Goal: Answer question/provide support: Share knowledge or assist other users

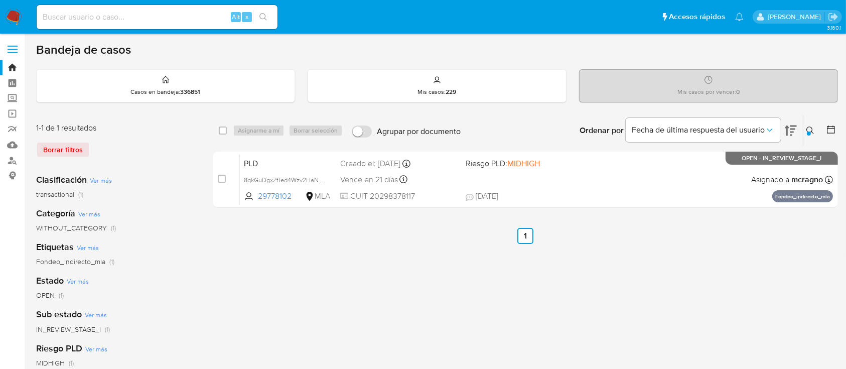
click at [16, 14] on img at bounding box center [13, 17] width 17 height 17
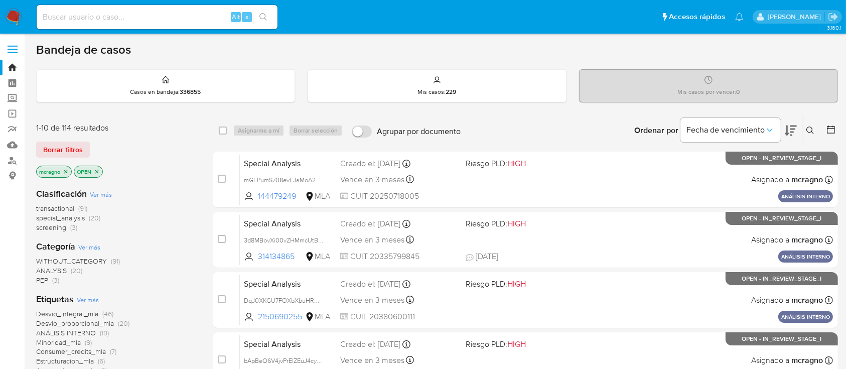
click at [100, 169] on icon "close-filter" at bounding box center [97, 172] width 6 height 6
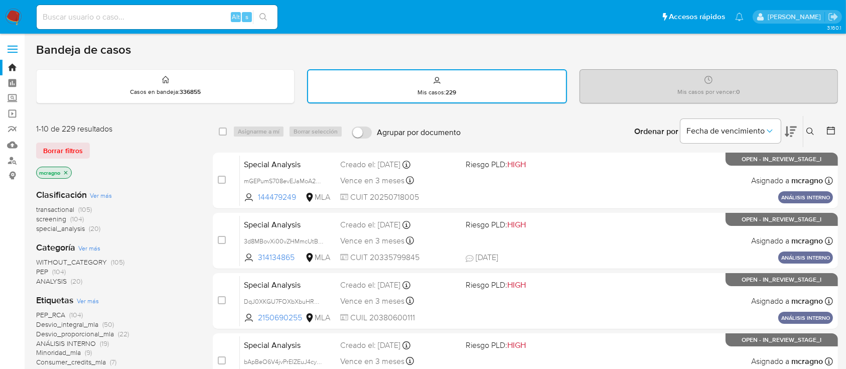
click at [66, 170] on icon "close-filter" at bounding box center [66, 173] width 6 height 6
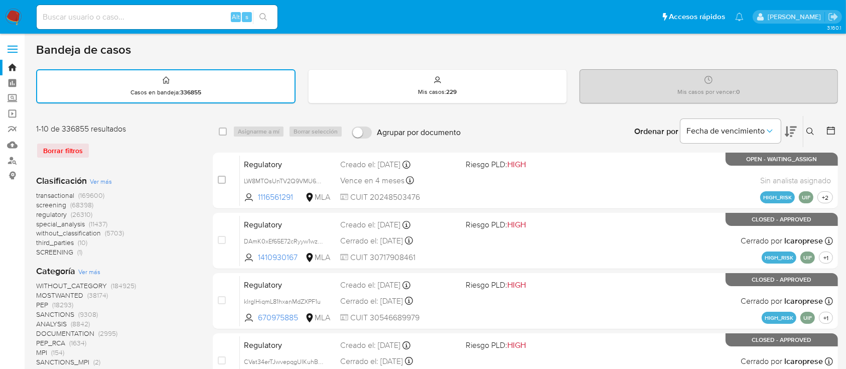
click at [807, 125] on button at bounding box center [811, 131] width 17 height 12
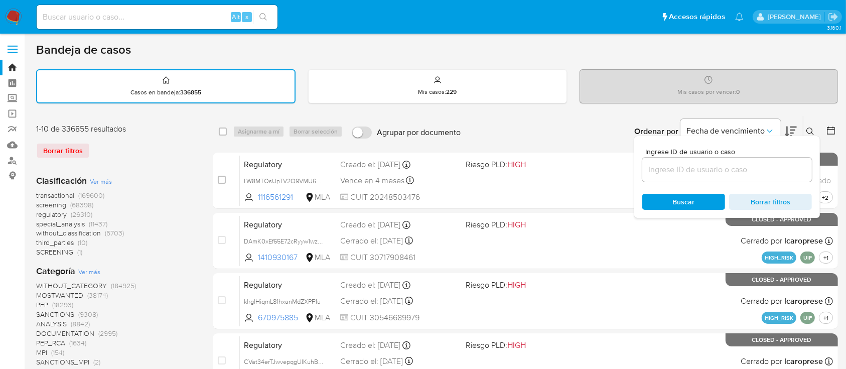
click at [751, 170] on input at bounding box center [727, 169] width 170 height 13
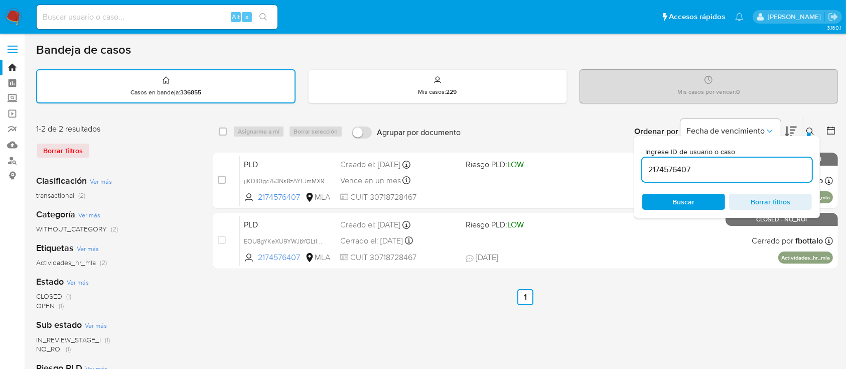
click at [809, 124] on div "Ingrese ID de usuario o caso 2174576407 Buscar Borrar filtros" at bounding box center [811, 131] width 17 height 31
click at [809, 128] on icon at bounding box center [810, 131] width 8 height 8
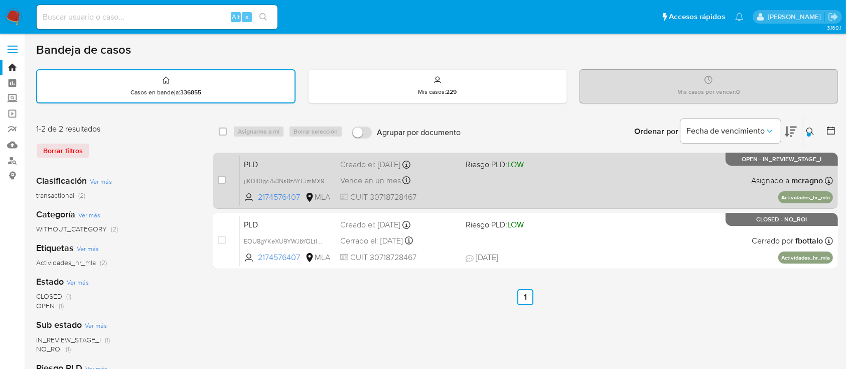
click at [585, 190] on div "PLD jjKDII0gc753Ns8zAYFJmMX9 2174576407 MLA Riesgo PLD: LOW Creado el: 12/09/20…" at bounding box center [536, 180] width 593 height 51
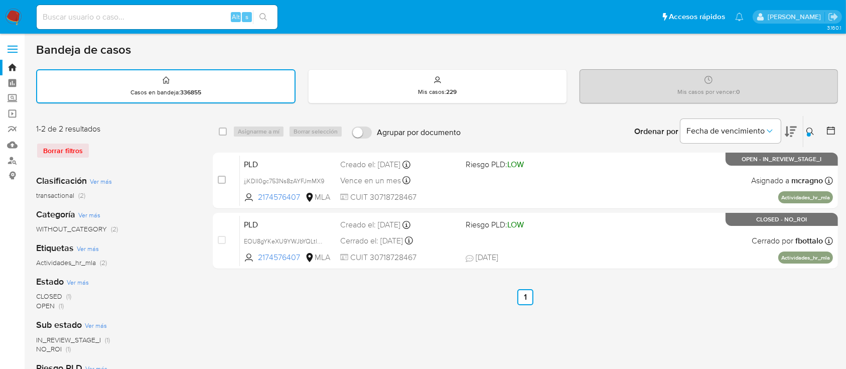
click at [809, 127] on icon at bounding box center [810, 131] width 8 height 8
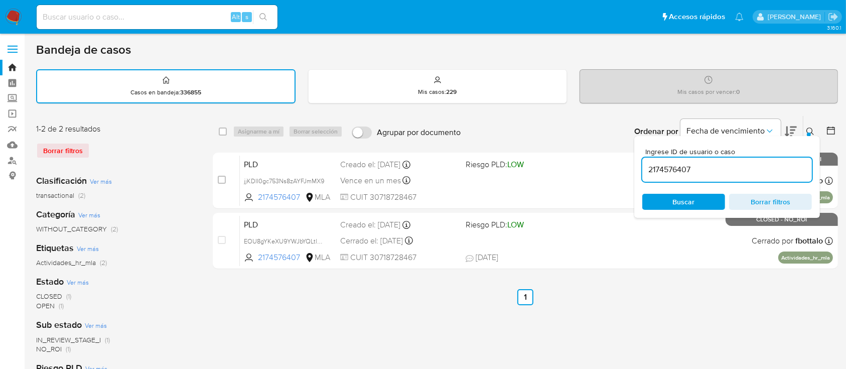
click at [764, 165] on input "2174576407" at bounding box center [727, 169] width 170 height 13
type input "381671323"
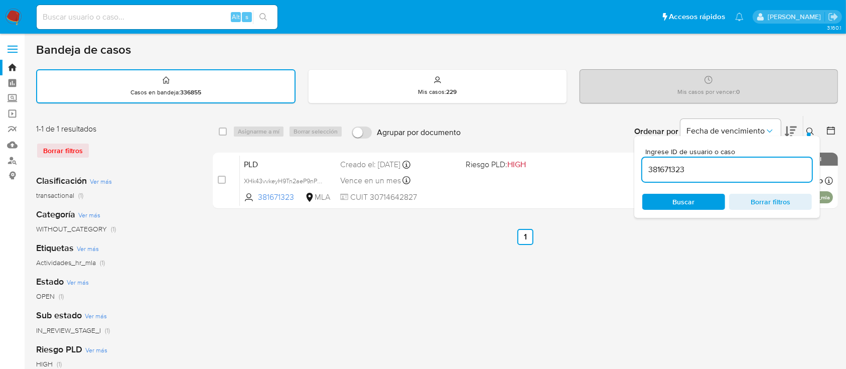
click at [810, 129] on icon at bounding box center [810, 131] width 8 height 8
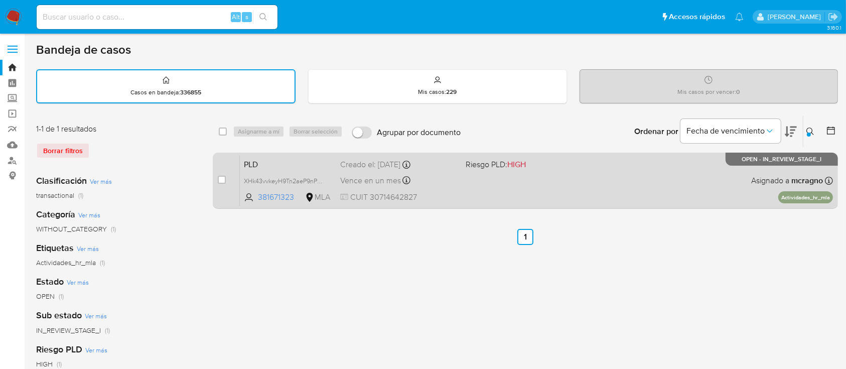
click at [501, 194] on div "PLD XHk43vvkeyH9Tn2aeP9nPbkM 381671323 MLA Riesgo PLD: HIGH Creado el: 12/09/20…" at bounding box center [536, 180] width 593 height 51
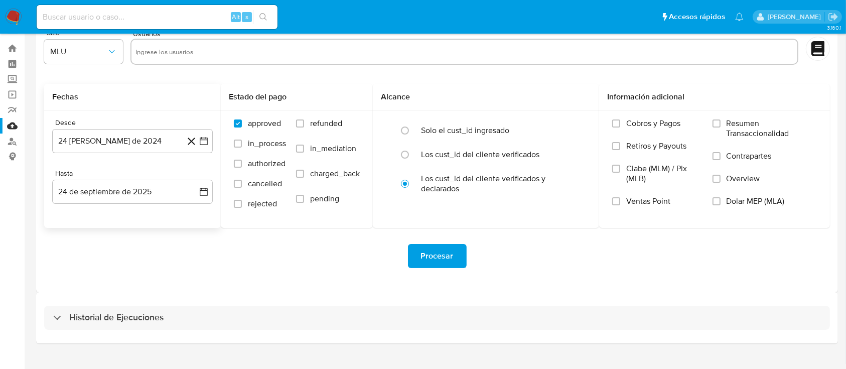
scroll to position [36, 0]
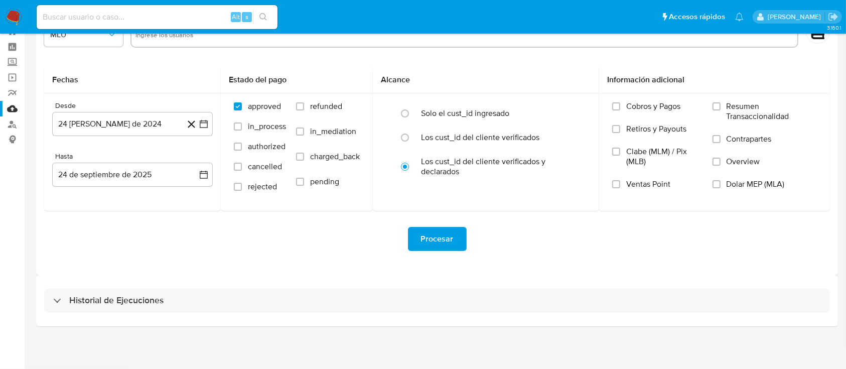
click at [142, 280] on div "Historial de Ejecuciones" at bounding box center [437, 300] width 802 height 51
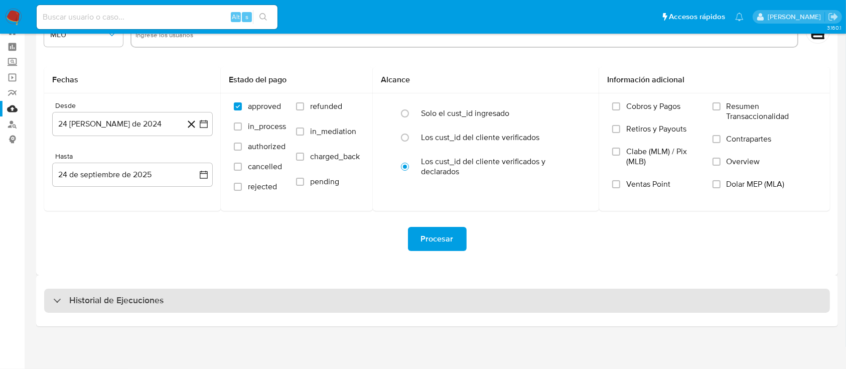
drag, startPoint x: 142, startPoint y: 289, endPoint x: 144, endPoint y: 294, distance: 5.2
click at [143, 291] on div "Historial de Ejecuciones" at bounding box center [437, 300] width 802 height 51
click at [144, 297] on h3 "Historial de Ejecuciones" at bounding box center [116, 301] width 94 height 12
select select "10"
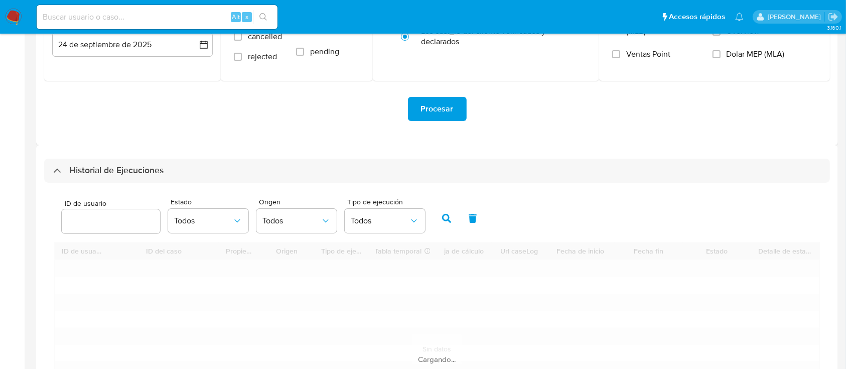
scroll to position [170, 0]
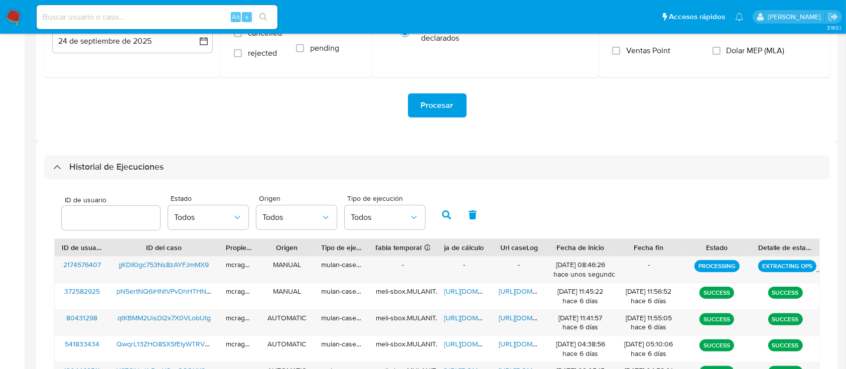
click at [90, 230] on div "ID de usuario" at bounding box center [111, 214] width 98 height 36
click at [89, 218] on input "number" at bounding box center [111, 217] width 98 height 13
paste input "381671323"
type input "381671323"
click at [446, 215] on icon "button" at bounding box center [446, 214] width 9 height 9
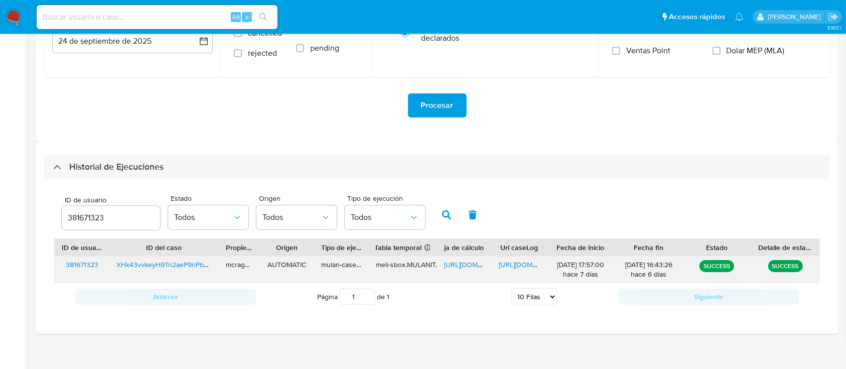
click at [462, 261] on span "https://docs.google.com/spreadsheets/d/13myAr_-b8RxCKwwr7NsiIEPiZSo60gqXT0ZlhgY…" at bounding box center [478, 264] width 69 height 10
click at [514, 268] on span "https://docs.google.com/document/d/1CeKEdNKCwJsyYQKXC48zvxpg69qzR8rU4_-RroWMTt0…" at bounding box center [533, 264] width 69 height 10
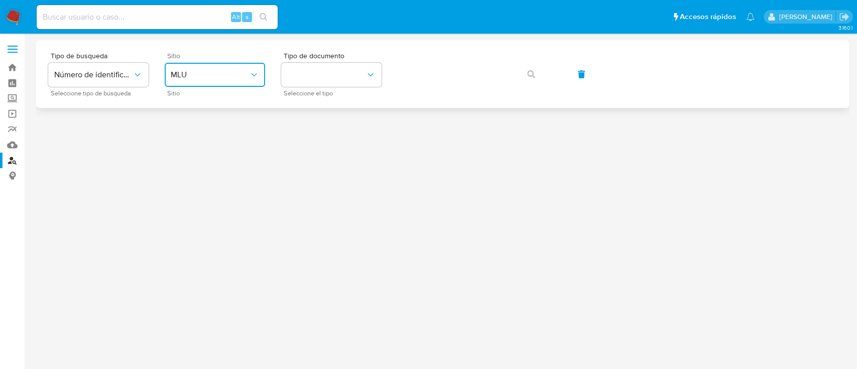
click at [240, 83] on button "MLU" at bounding box center [215, 75] width 100 height 24
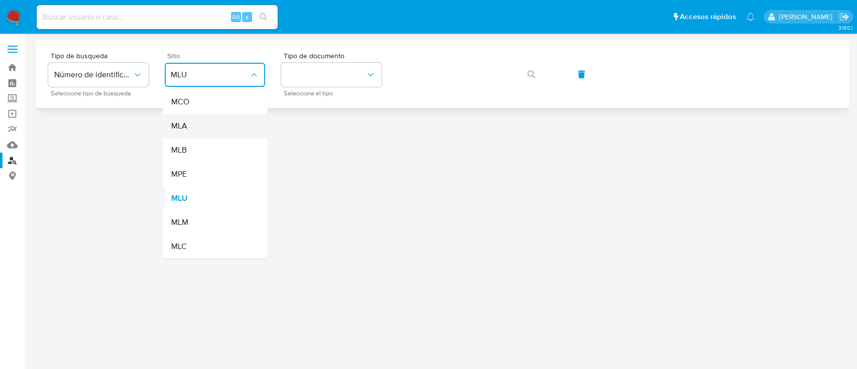
click at [235, 134] on div "MLA" at bounding box center [212, 126] width 82 height 24
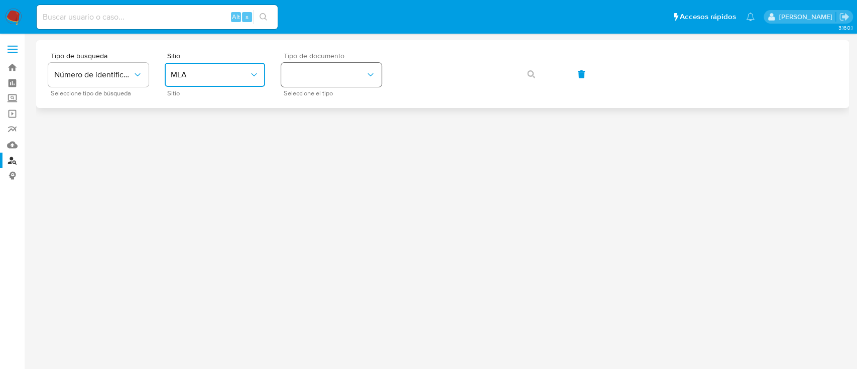
click at [330, 78] on button "identificationType" at bounding box center [331, 75] width 100 height 24
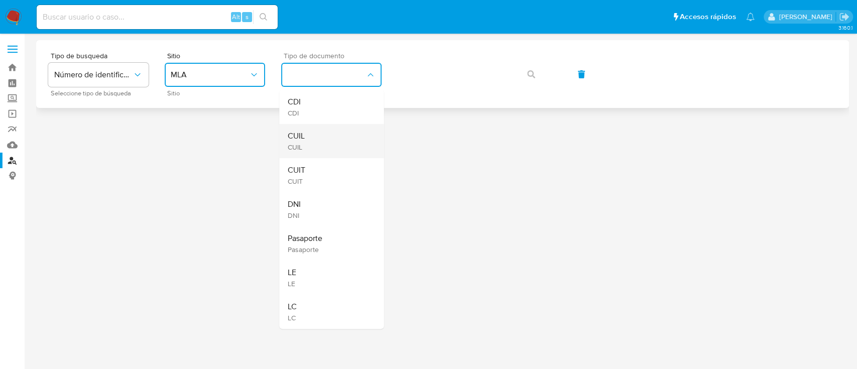
click at [323, 144] on div "CUIL CUIL" at bounding box center [328, 141] width 82 height 34
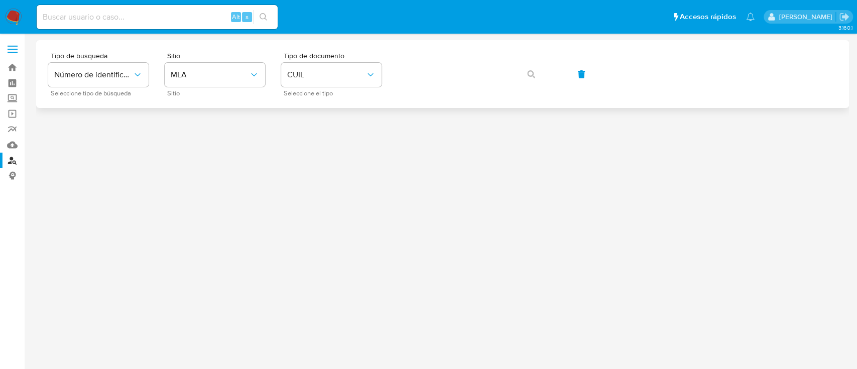
click at [419, 90] on div "Tipo de busqueda Número de identificación Seleccione tipo de búsqueda Sitio MLA…" at bounding box center [442, 74] width 788 height 44
click at [532, 73] on icon "button" at bounding box center [531, 74] width 8 height 8
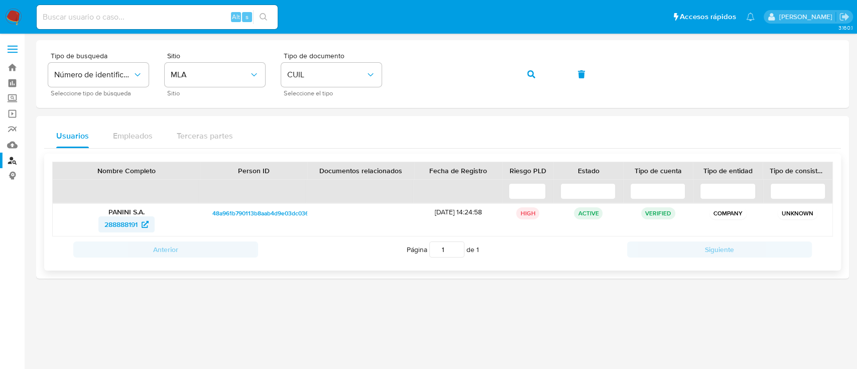
click at [124, 223] on span "288888191" at bounding box center [120, 224] width 33 height 16
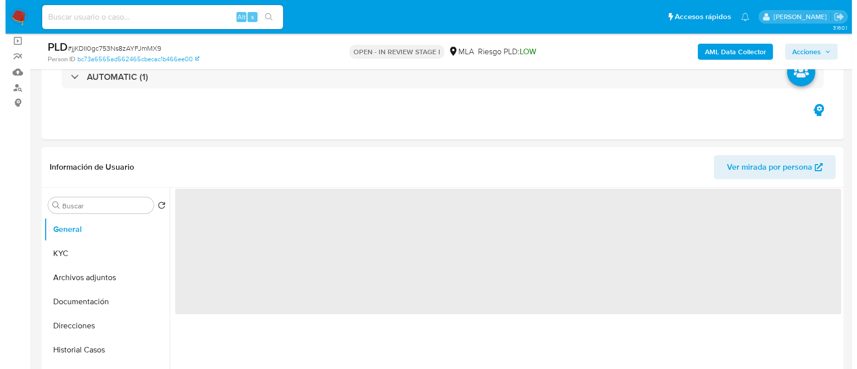
scroll to position [133, 0]
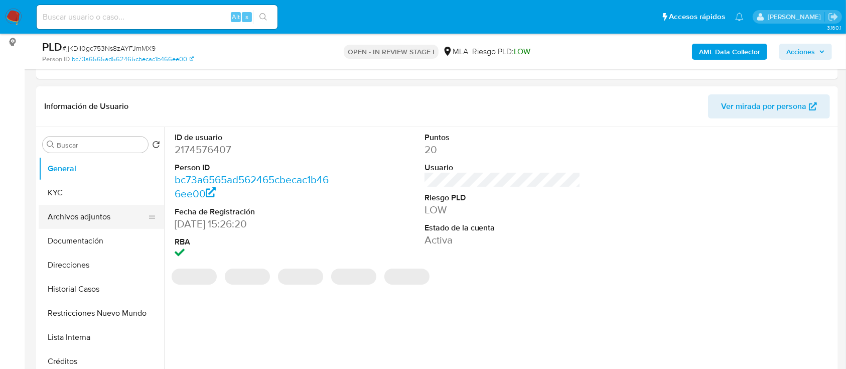
select select "10"
click at [99, 213] on button "Archivos adjuntos" at bounding box center [97, 217] width 117 height 24
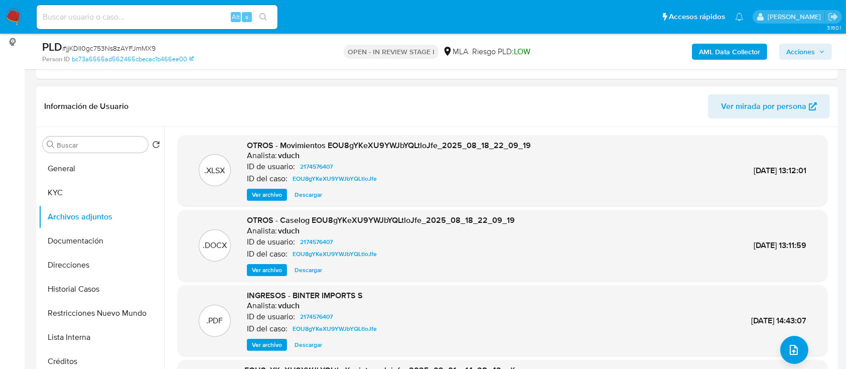
click at [272, 267] on span "Ver archivo" at bounding box center [267, 270] width 30 height 10
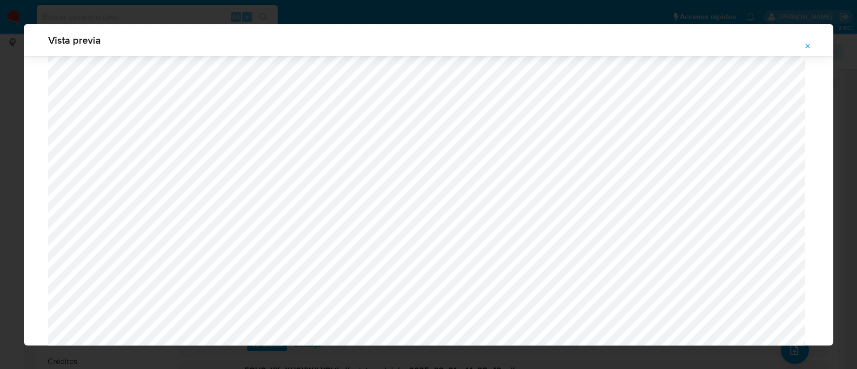
scroll to position [448, 0]
click at [803, 44] on icon "Attachment preview" at bounding box center [807, 46] width 8 height 8
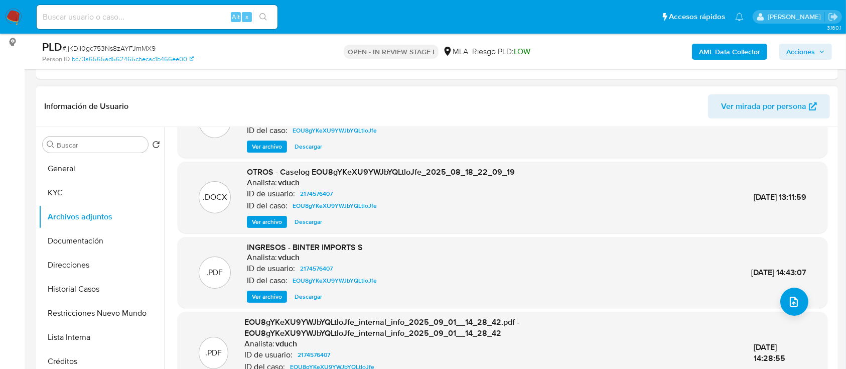
scroll to position [95, 0]
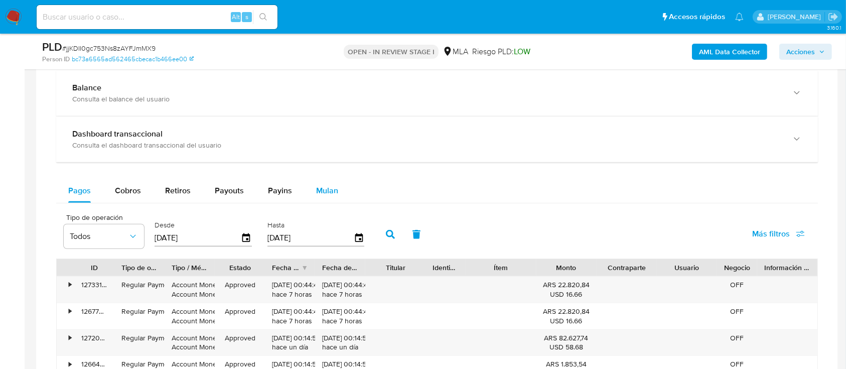
click at [321, 189] on span "Mulan" at bounding box center [327, 191] width 22 height 12
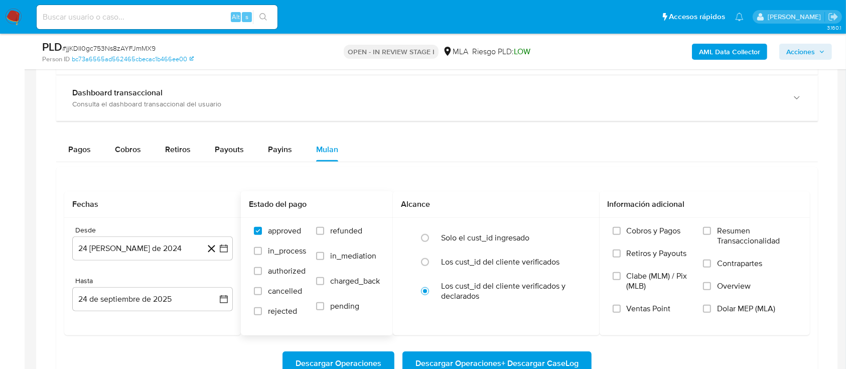
scroll to position [870, 0]
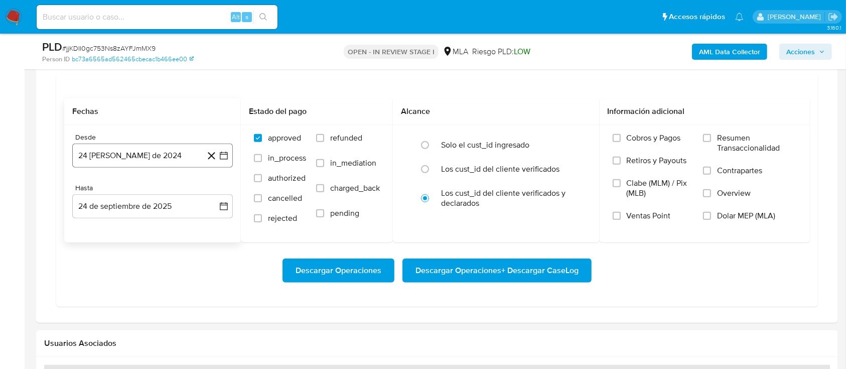
click at [153, 154] on button "24 de agosto de 2024" at bounding box center [152, 156] width 161 height 24
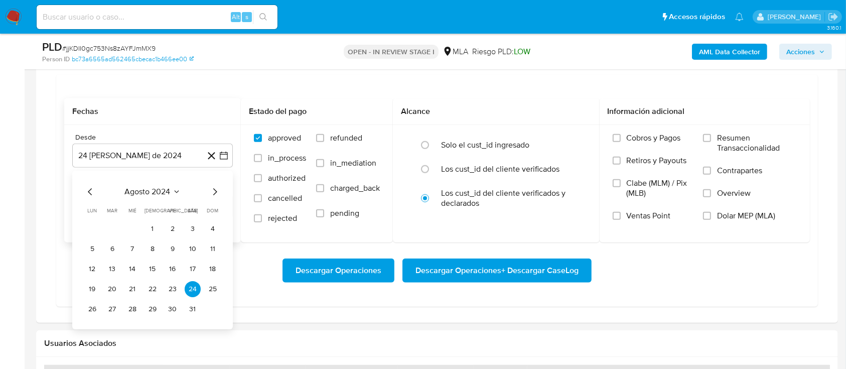
click at [158, 192] on span "agosto 2024" at bounding box center [148, 192] width 46 height 10
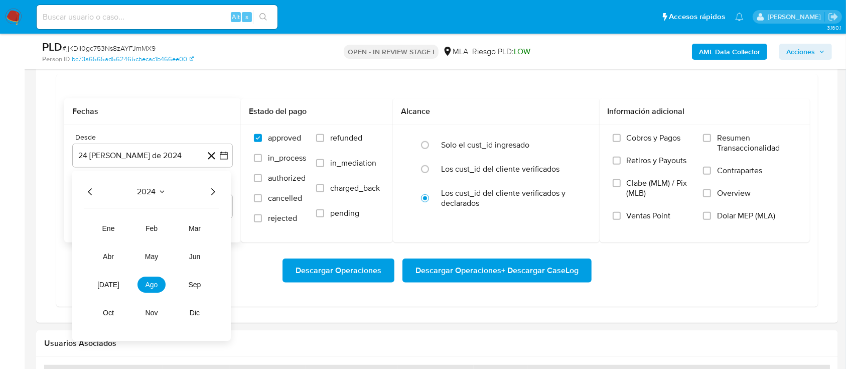
click at [212, 193] on icon "Año siguiente" at bounding box center [213, 192] width 12 height 12
click at [153, 281] on span "ago" at bounding box center [152, 285] width 13 height 8
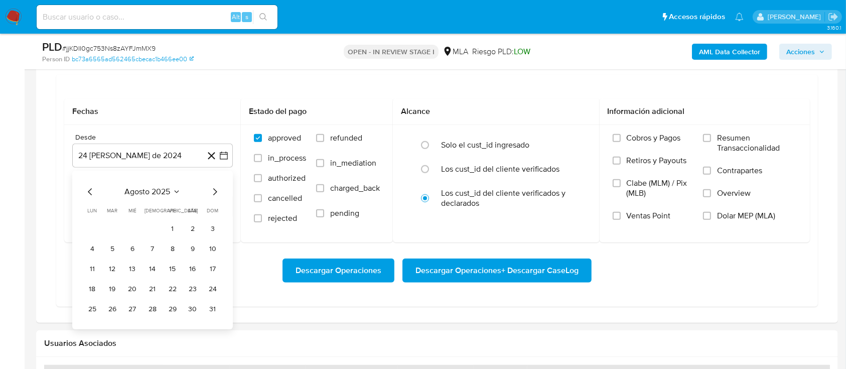
drag, startPoint x: 174, startPoint y: 229, endPoint x: 190, endPoint y: 258, distance: 33.2
click at [176, 234] on button "1" at bounding box center [173, 229] width 16 height 16
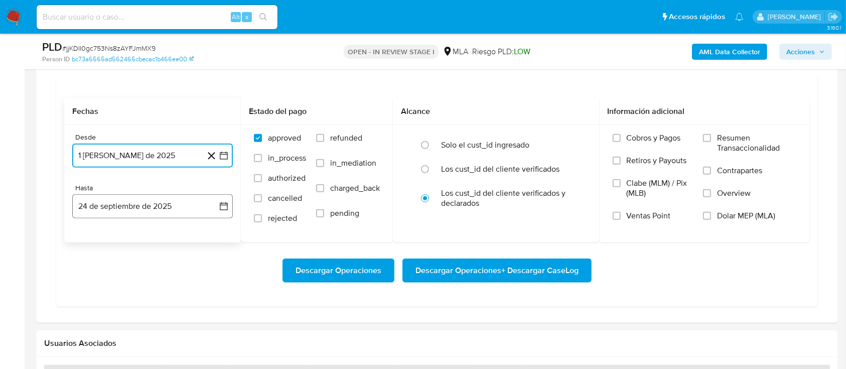
click at [157, 203] on button "24 de septiembre de 2025" at bounding box center [152, 206] width 161 height 24
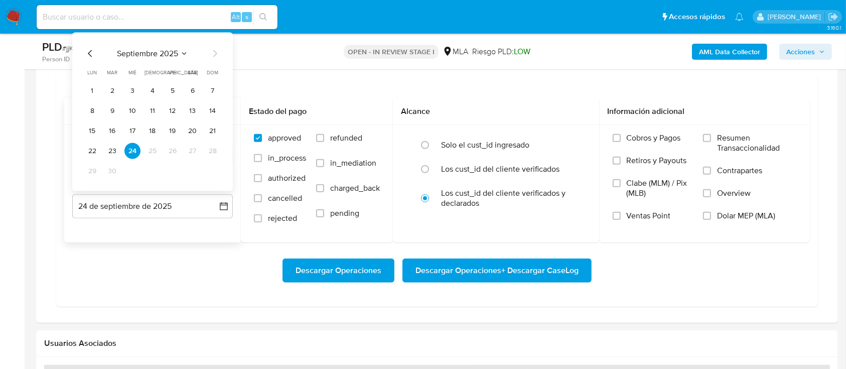
click at [89, 54] on icon "Mes anterior" at bounding box center [90, 54] width 12 height 12
click at [218, 170] on button "31" at bounding box center [213, 171] width 16 height 16
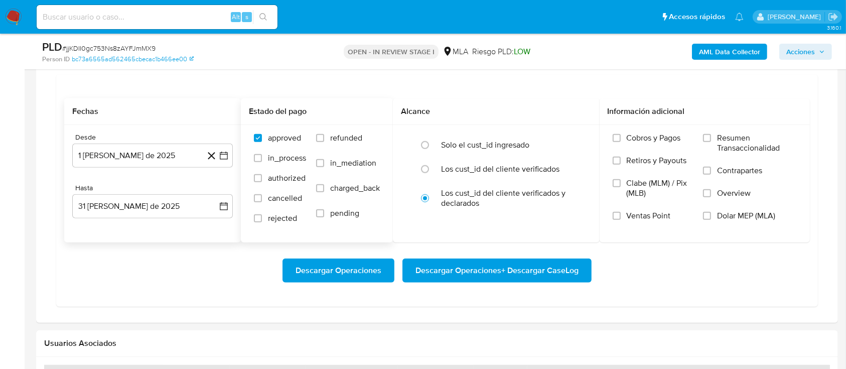
click at [333, 135] on span "refunded" at bounding box center [346, 138] width 32 height 10
click at [324, 135] on input "refunded" at bounding box center [320, 138] width 8 height 8
checkbox input "true"
click at [716, 212] on label "Dolar MEP (MLA)" at bounding box center [750, 222] width 94 height 23
click at [711, 212] on input "Dolar MEP (MLA)" at bounding box center [707, 216] width 8 height 8
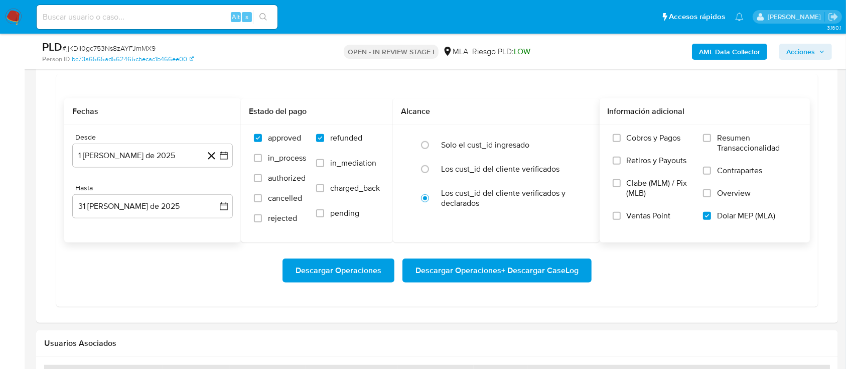
click at [522, 270] on span "Descargar Operaciones + Descargar CaseLog" at bounding box center [497, 270] width 163 height 22
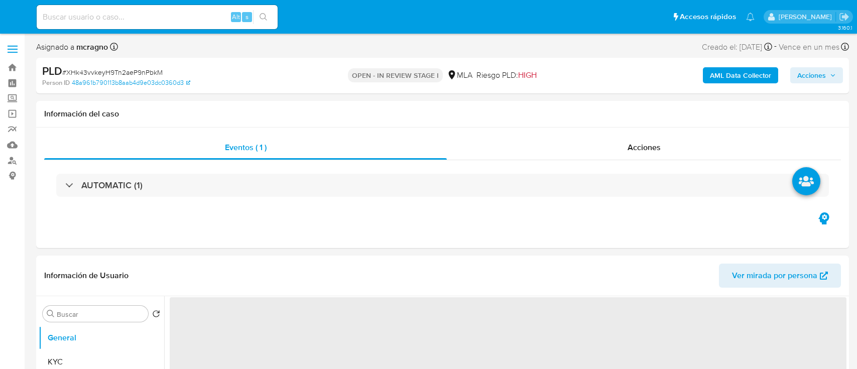
select select "10"
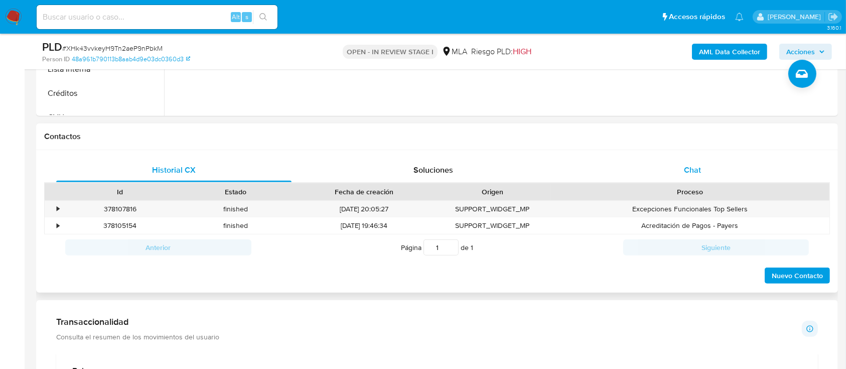
click at [696, 163] on div "Chat" at bounding box center [692, 170] width 235 height 24
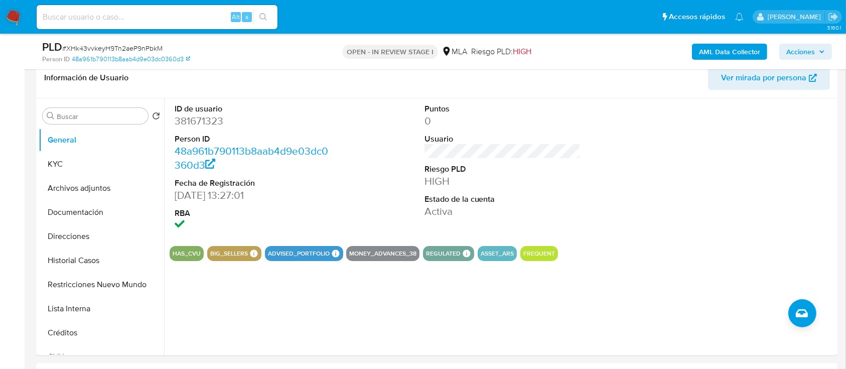
scroll to position [67, 0]
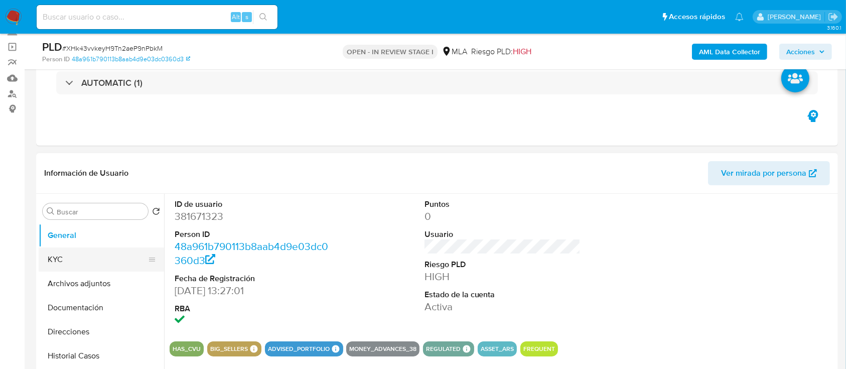
click at [111, 260] on button "KYC" at bounding box center [97, 259] width 117 height 24
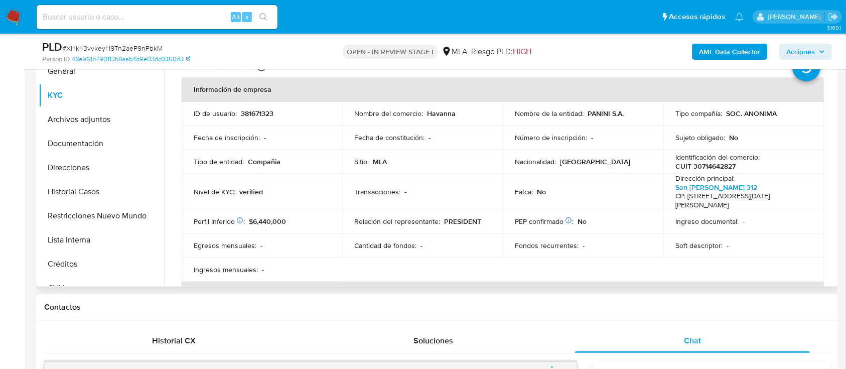
scroll to position [201, 0]
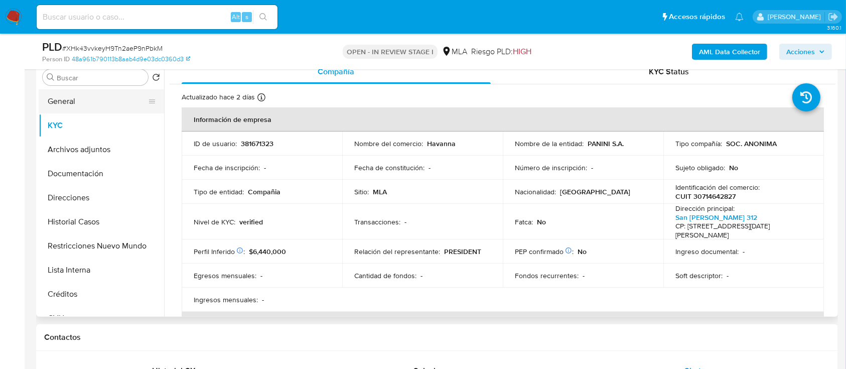
drag, startPoint x: 64, startPoint y: 96, endPoint x: 88, endPoint y: 107, distance: 26.3
click at [65, 96] on button "General" at bounding box center [97, 101] width 117 height 24
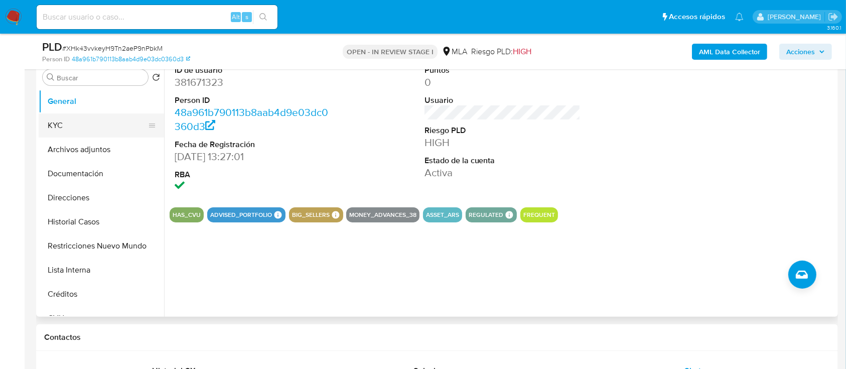
click at [68, 132] on button "KYC" at bounding box center [97, 125] width 117 height 24
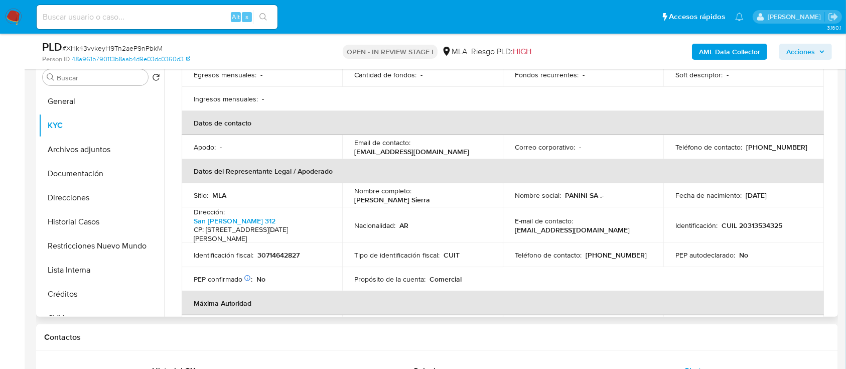
drag, startPoint x: 347, startPoint y: 151, endPoint x: 476, endPoint y: 153, distance: 129.5
click at [476, 153] on td "Email de contacto : administracion3@correoflash.com" at bounding box center [422, 147] width 161 height 24
copy p "administracion3@correoflash.com"
click at [732, 41] on div "AML Data Collector Acciones" at bounding box center [702, 52] width 260 height 24
click at [732, 44] on b "AML Data Collector" at bounding box center [729, 52] width 61 height 16
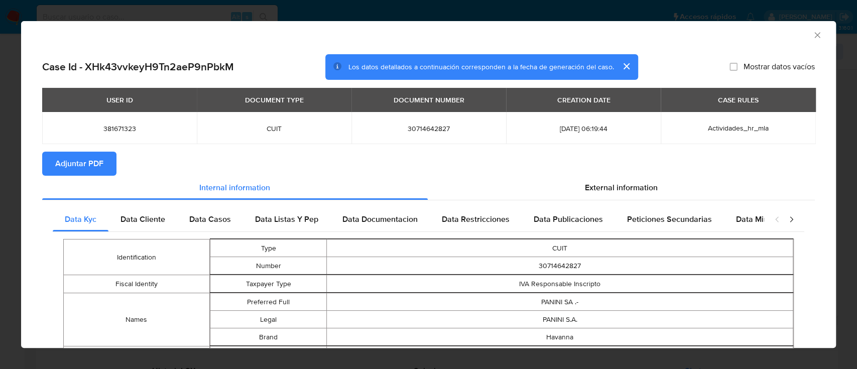
click at [57, 168] on span "Adjuntar PDF" at bounding box center [79, 164] width 48 height 22
click at [814, 33] on icon "Cerrar ventana" at bounding box center [817, 35] width 6 height 6
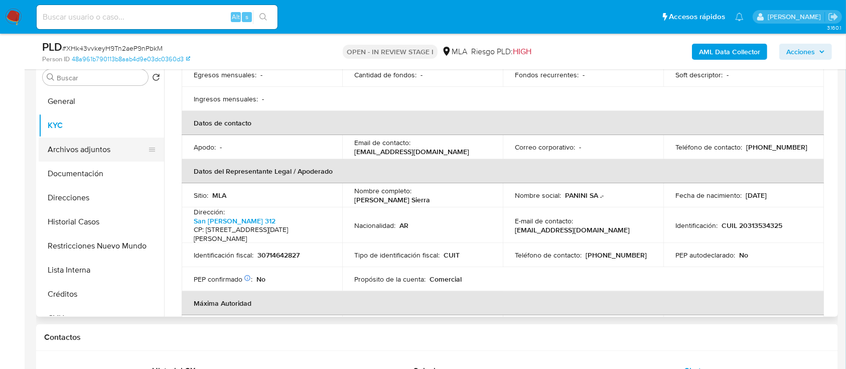
click at [78, 151] on button "Archivos adjuntos" at bounding box center [97, 150] width 117 height 24
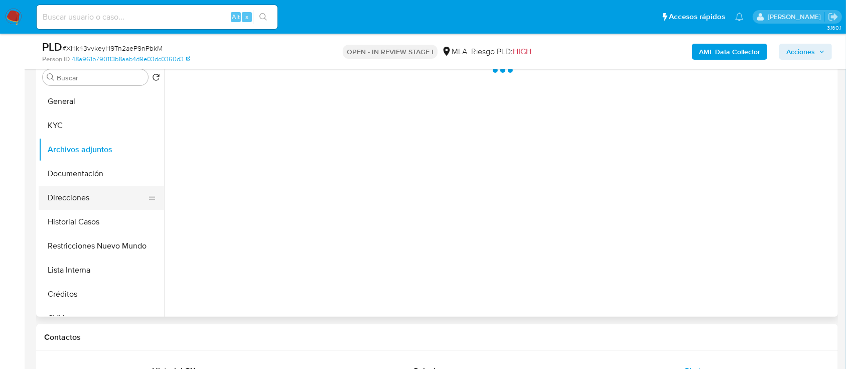
scroll to position [0, 0]
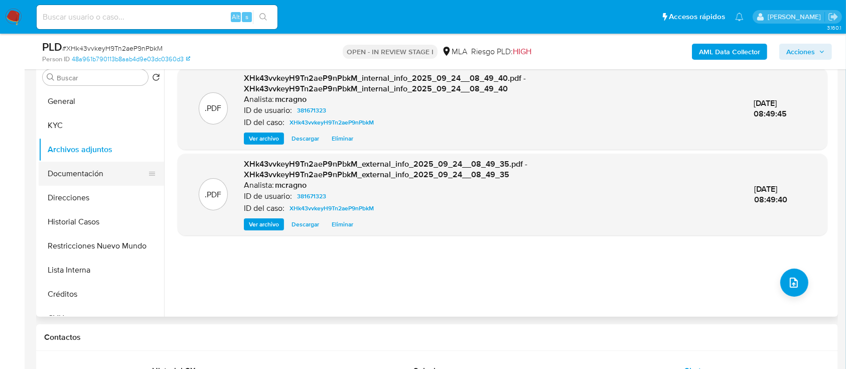
click at [95, 175] on button "Documentación" at bounding box center [97, 174] width 117 height 24
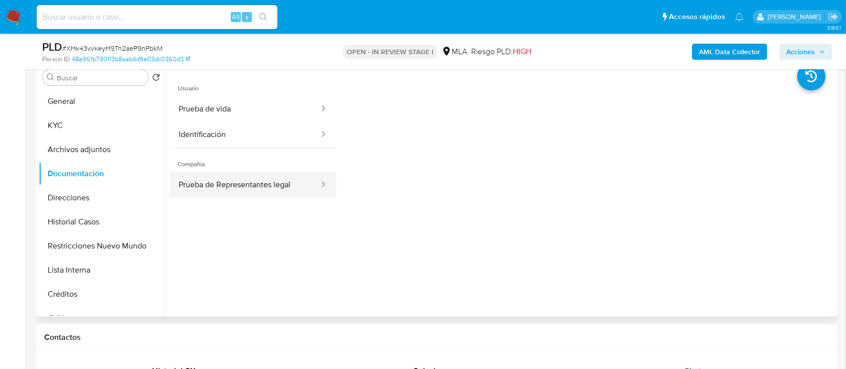
click at [294, 175] on button "Prueba de Representantes legal" at bounding box center [245, 185] width 151 height 26
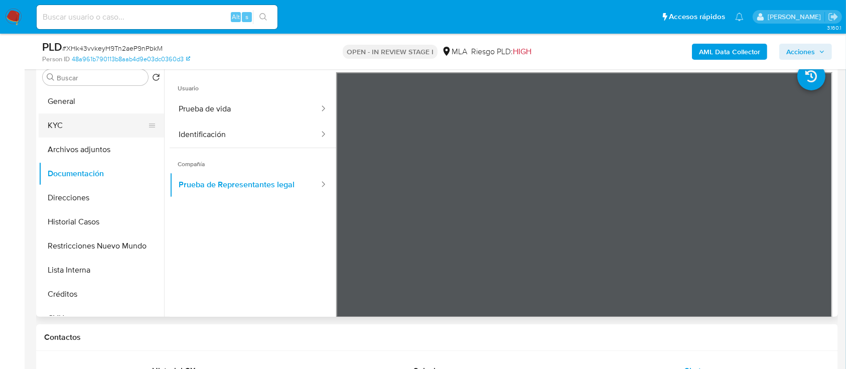
click at [60, 125] on button "KYC" at bounding box center [97, 125] width 117 height 24
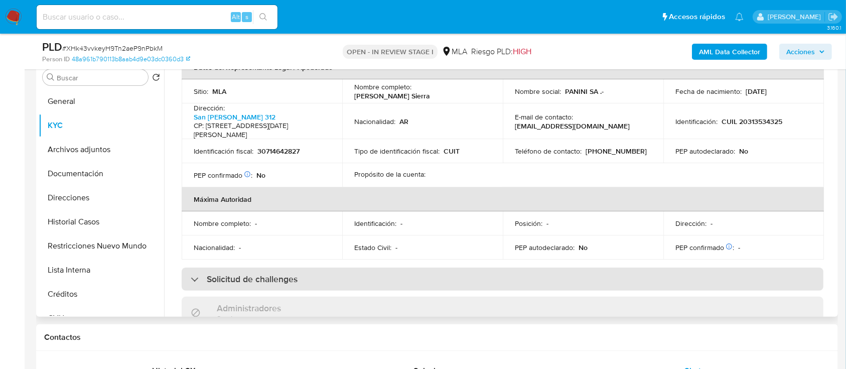
scroll to position [238, 0]
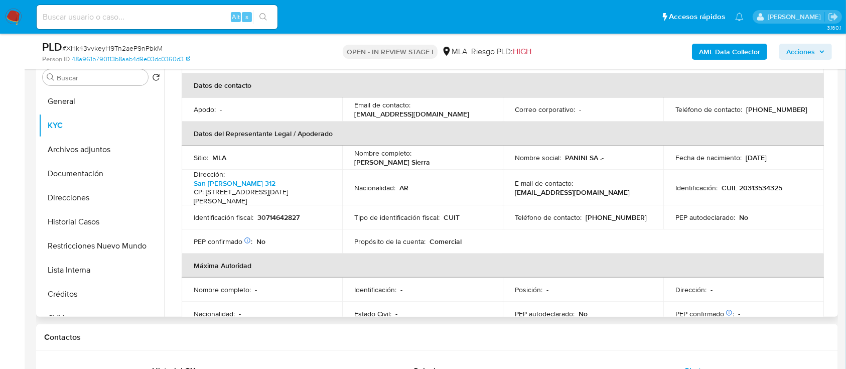
click at [774, 190] on p "CUIL 20313534325" at bounding box center [752, 187] width 61 height 9
copy p "20313534325"
click at [98, 98] on button "General" at bounding box center [97, 101] width 117 height 24
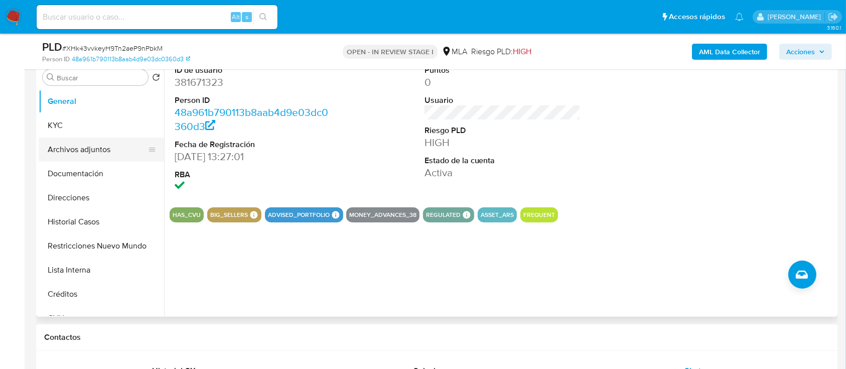
drag, startPoint x: 76, startPoint y: 124, endPoint x: 120, endPoint y: 138, distance: 46.7
click at [76, 124] on button "KYC" at bounding box center [101, 125] width 125 height 24
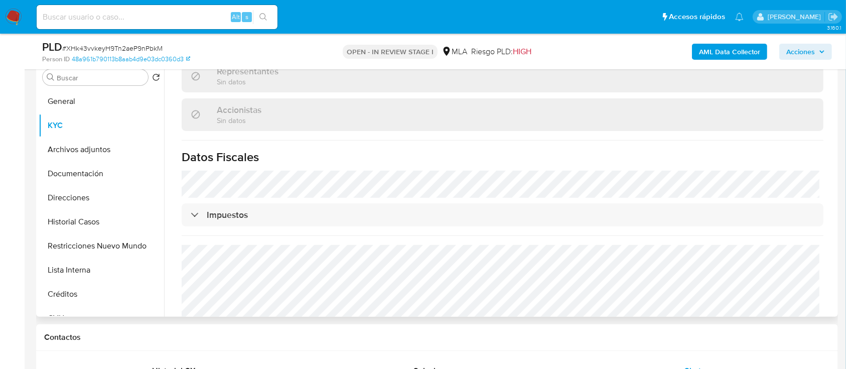
scroll to position [707, 0]
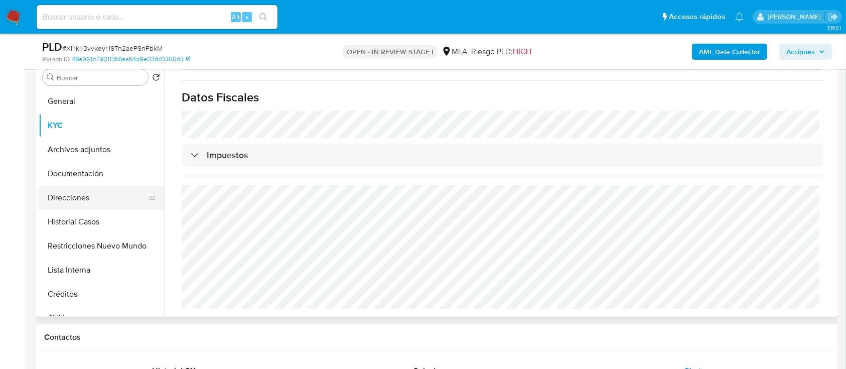
click at [97, 203] on button "Direcciones" at bounding box center [97, 198] width 117 height 24
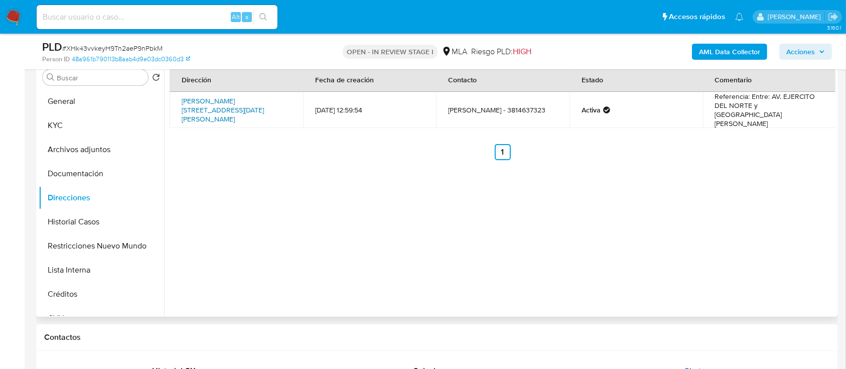
click at [240, 102] on link "Pasaje Aristobulo Del Valle 2373, San Miguel De Tucumán, Tucumán, 4000, Argenti…" at bounding box center [223, 110] width 82 height 28
click at [68, 122] on button "KYC" at bounding box center [97, 125] width 117 height 24
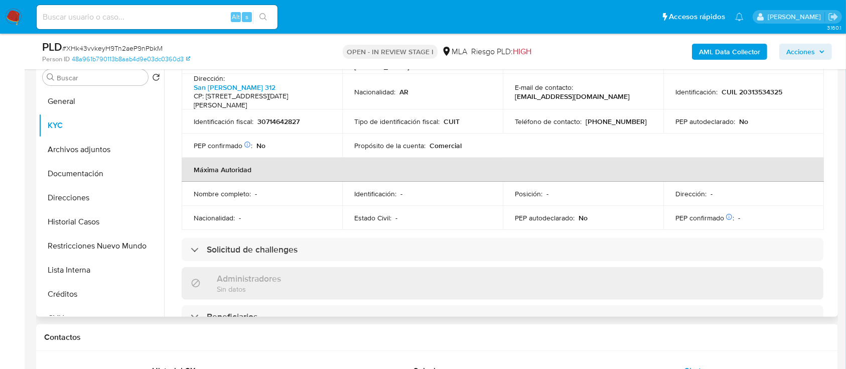
scroll to position [667, 0]
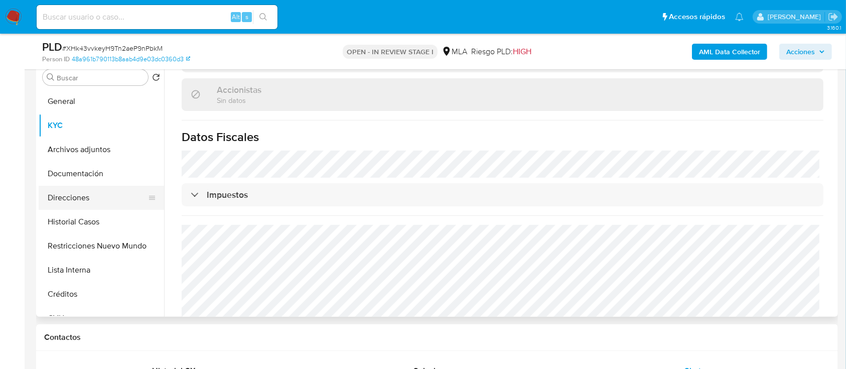
click at [109, 191] on button "Direcciones" at bounding box center [97, 198] width 117 height 24
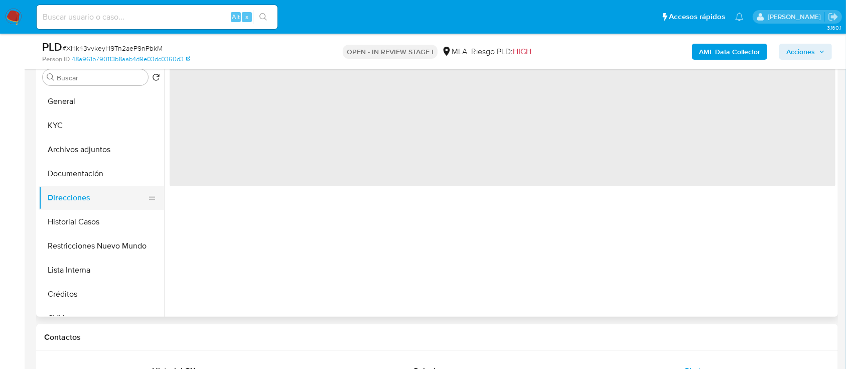
scroll to position [0, 0]
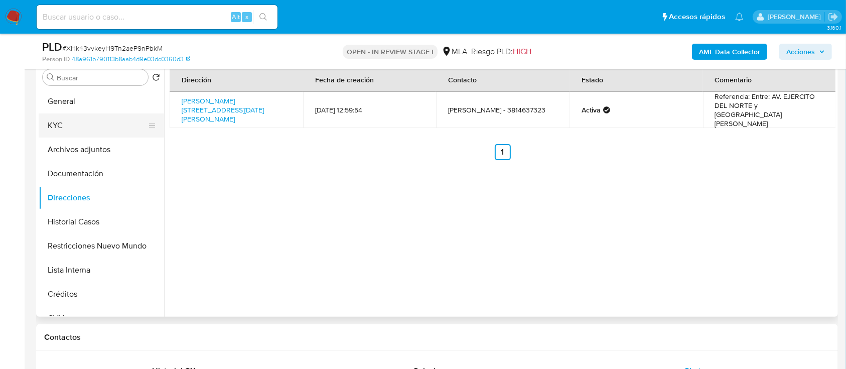
click at [111, 133] on button "KYC" at bounding box center [97, 125] width 117 height 24
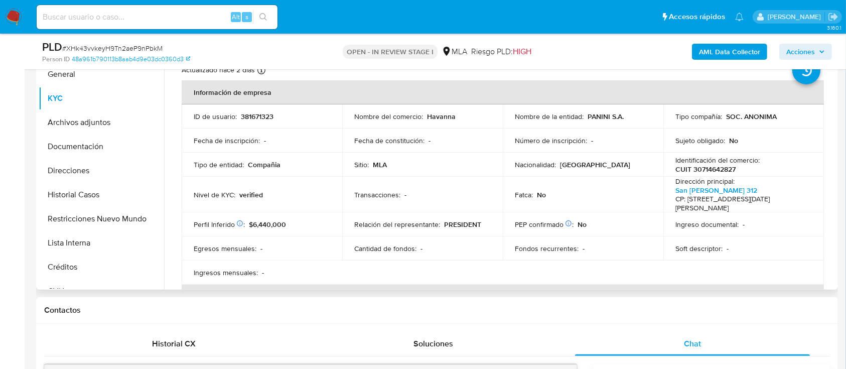
scroll to position [201, 0]
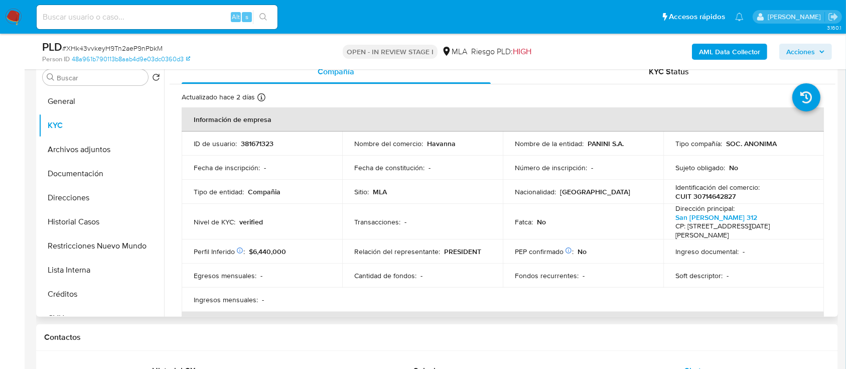
click at [436, 136] on td "Nombre del comercio : Havanna" at bounding box center [422, 143] width 161 height 24
click at [438, 142] on p "Havanna" at bounding box center [441, 143] width 29 height 9
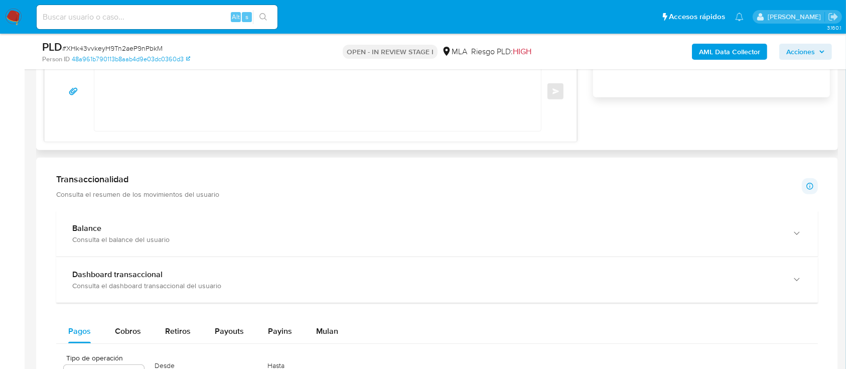
scroll to position [669, 0]
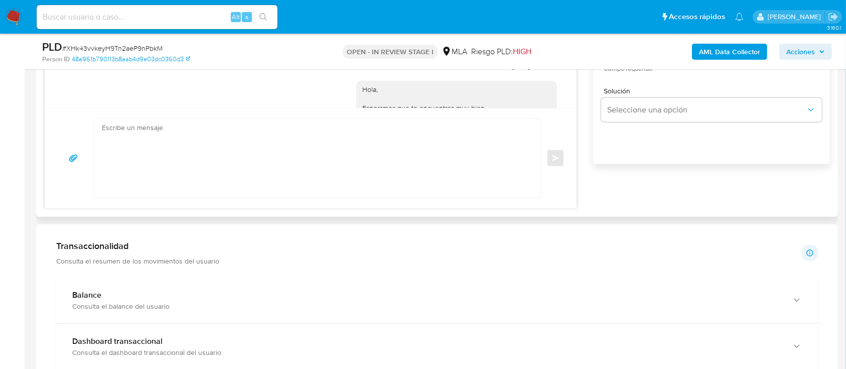
click at [378, 163] on textarea at bounding box center [315, 158] width 427 height 79
paste textarea "Hola PANINI S.A, En función de las operaciones registradas en la cuenta de la c…"
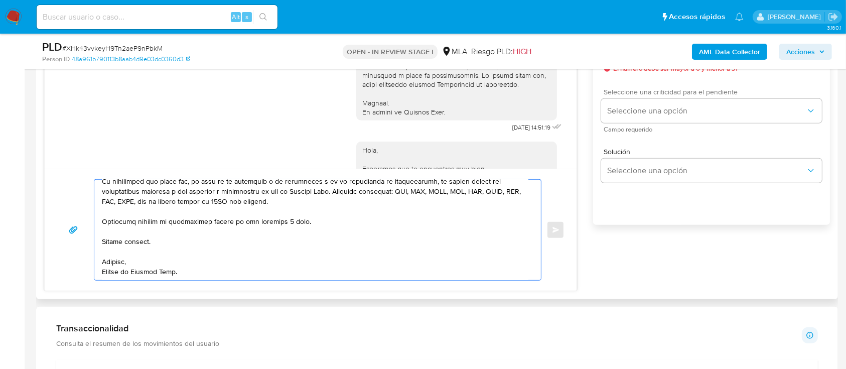
scroll to position [535, 0]
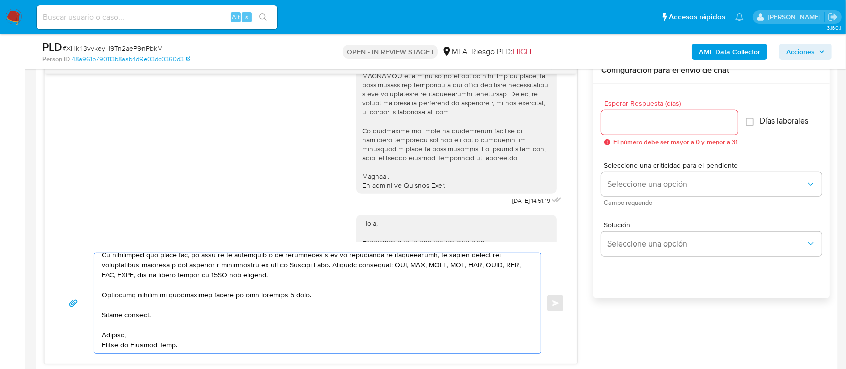
type textarea "Hola PANINI S.A, En función de las operaciones registradas en la cuenta de la c…"
click at [638, 120] on input "Esperar Respuesta (días)" at bounding box center [669, 122] width 136 height 13
type input "2"
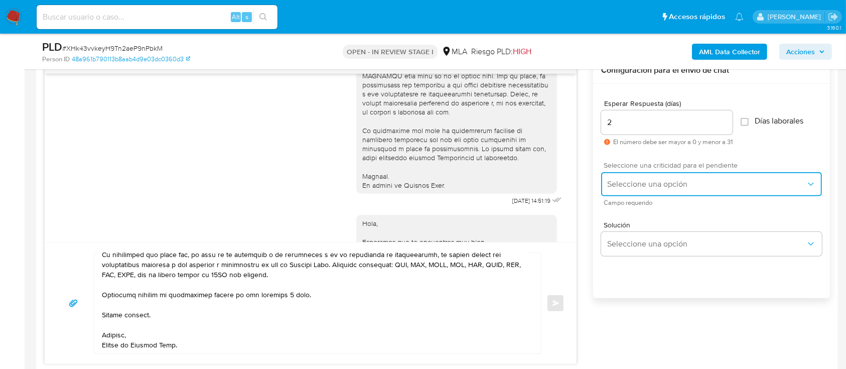
click at [644, 180] on span "Seleccione una opción" at bounding box center [706, 184] width 199 height 10
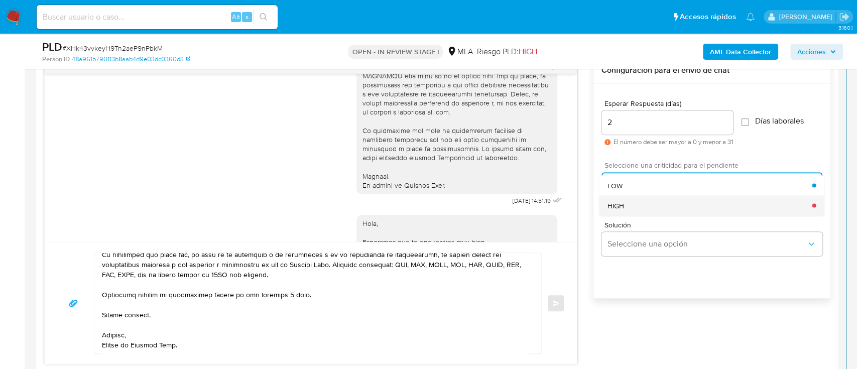
click at [646, 209] on div "HIGH" at bounding box center [709, 205] width 205 height 20
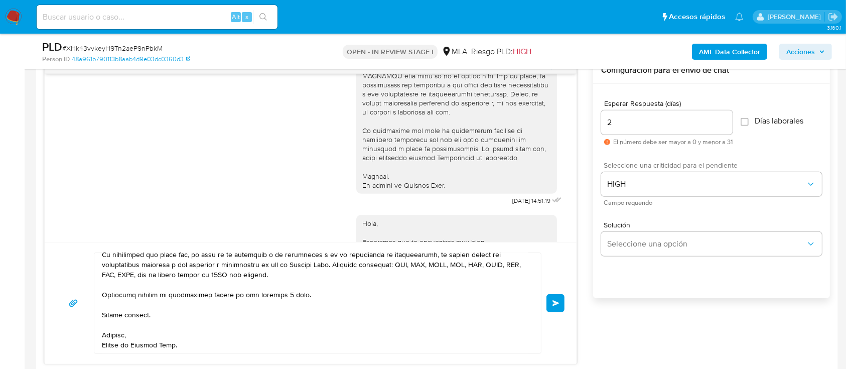
click at [550, 302] on button "Enviar" at bounding box center [555, 303] width 18 height 18
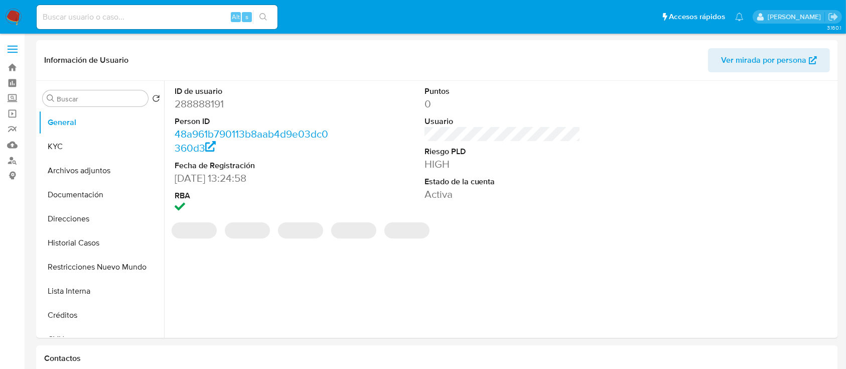
select select "10"
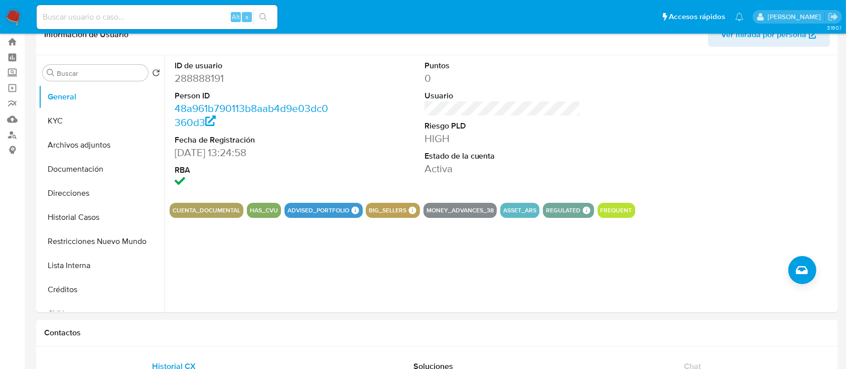
scroll to position [21, 0]
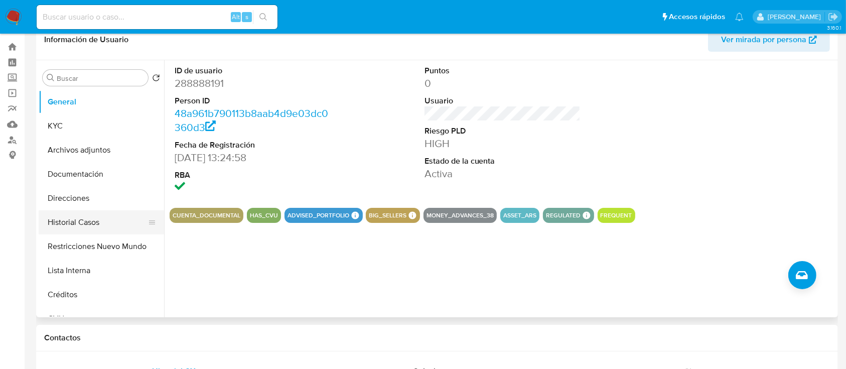
click at [84, 222] on button "Historial Casos" at bounding box center [97, 222] width 117 height 24
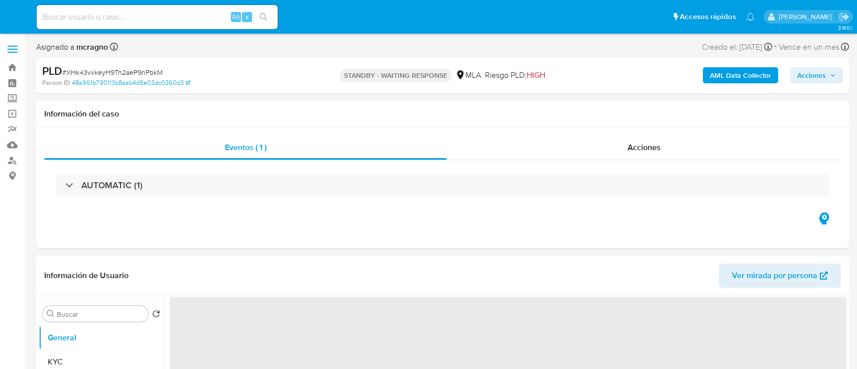
select select "10"
